Goal: Task Accomplishment & Management: Use online tool/utility

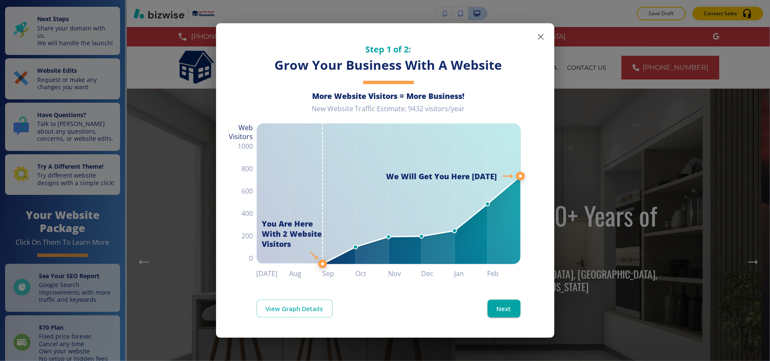
click at [537, 34] on icon "button" at bounding box center [541, 37] width 10 height 10
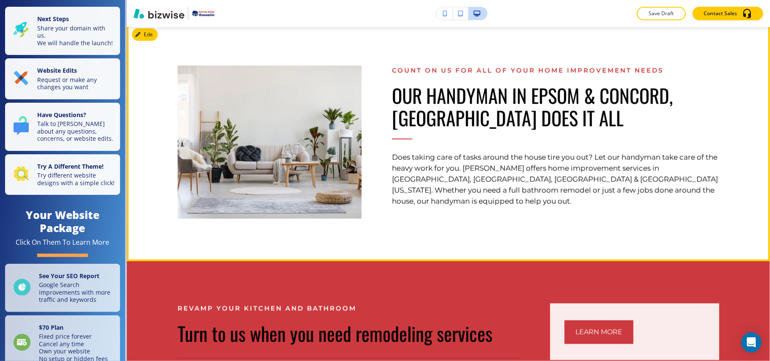
scroll to position [676, 0]
